Goal: Information Seeking & Learning: Find specific fact

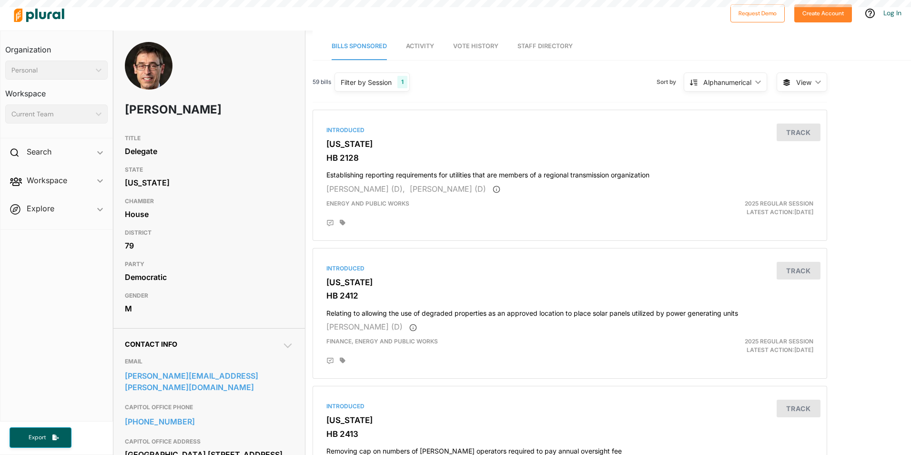
drag, startPoint x: 0, startPoint y: 0, endPoint x: 254, endPoint y: 303, distance: 395.3
click at [254, 304] on div "M" at bounding box center [209, 308] width 169 height 14
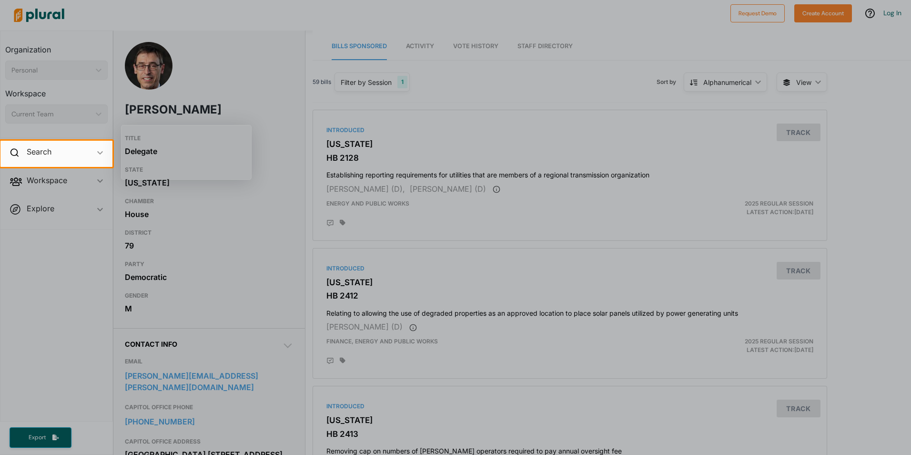
click at [84, 270] on div at bounding box center [455, 311] width 911 height 288
drag, startPoint x: 270, startPoint y: 374, endPoint x: 302, endPoint y: 253, distance: 124.6
click at [301, 329] on div at bounding box center [455, 311] width 911 height 288
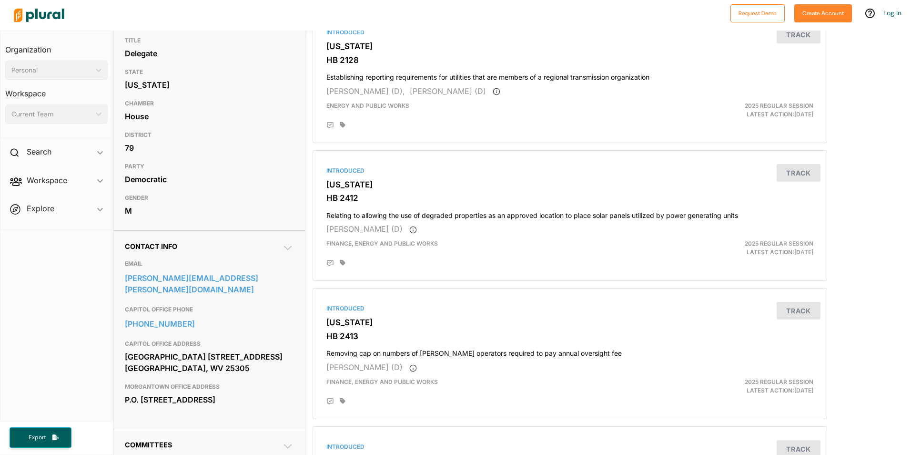
scroll to position [95, 0]
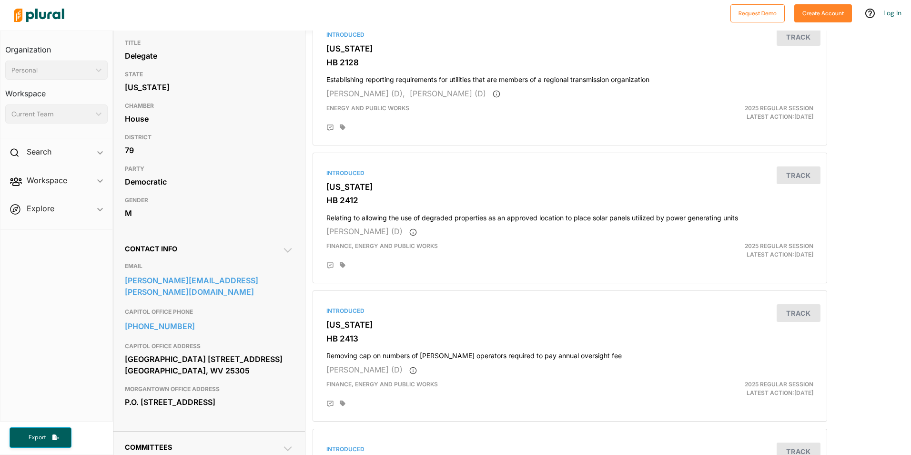
click at [282, 248] on icon at bounding box center [287, 250] width 11 height 11
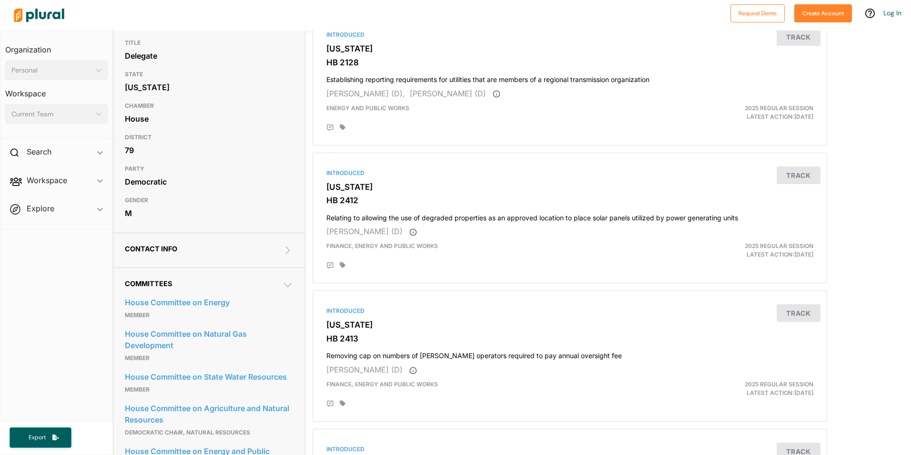
click at [284, 250] on icon at bounding box center [287, 250] width 11 height 11
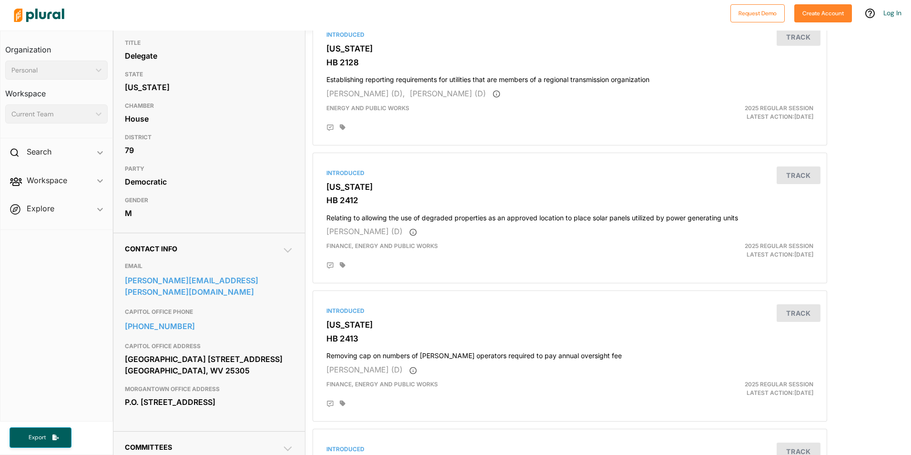
click at [286, 251] on icon at bounding box center [287, 250] width 11 height 11
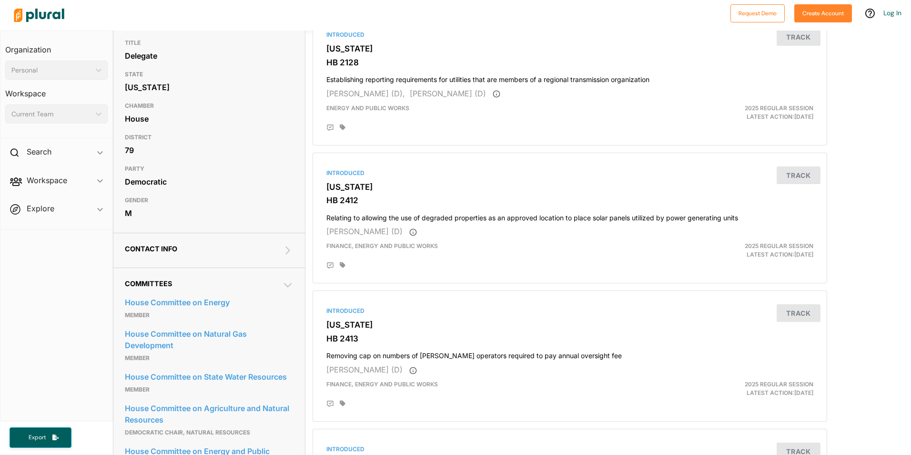
click at [286, 249] on icon at bounding box center [288, 250] width 5 height 8
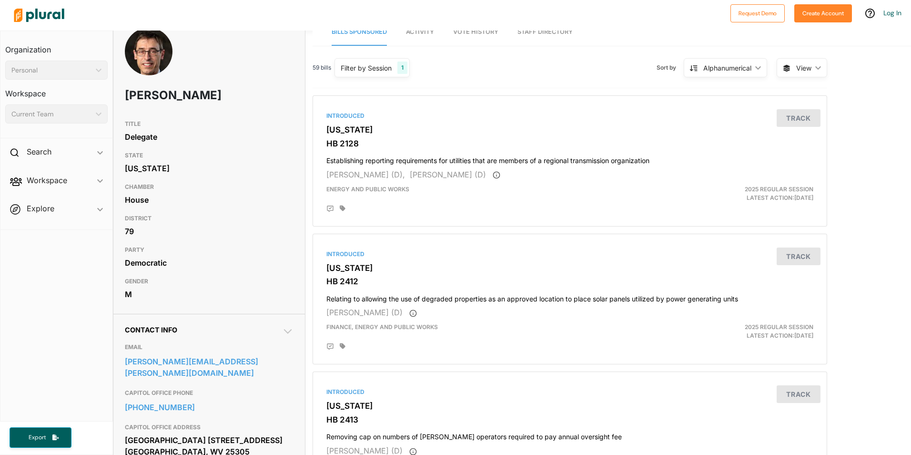
scroll to position [0, 0]
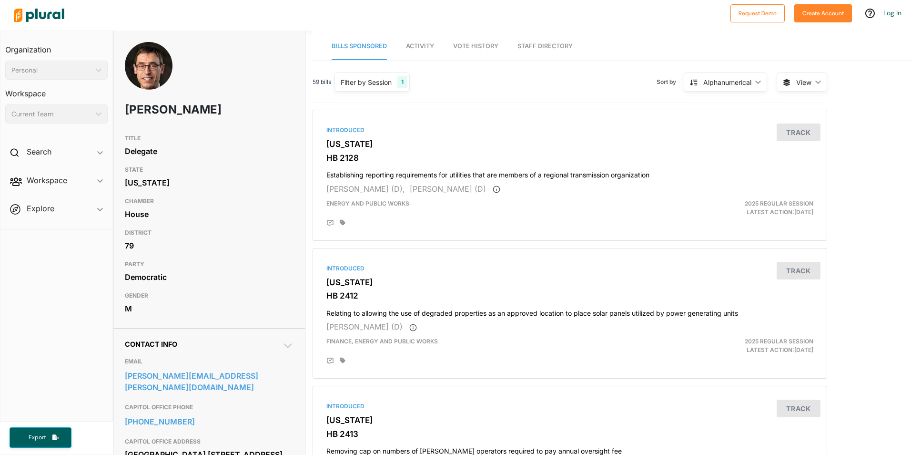
click at [196, 107] on h1 "[PERSON_NAME]" at bounding box center [175, 109] width 101 height 29
drag, startPoint x: 196, startPoint y: 107, endPoint x: 116, endPoint y: 106, distance: 80.6
click at [116, 106] on div "[PERSON_NAME]" at bounding box center [209, 86] width 192 height 88
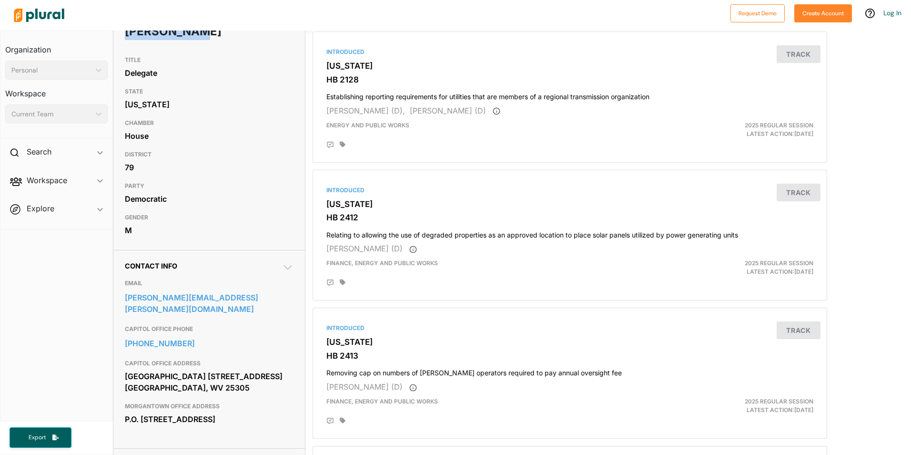
scroll to position [95, 0]
